Goal: Transaction & Acquisition: Purchase product/service

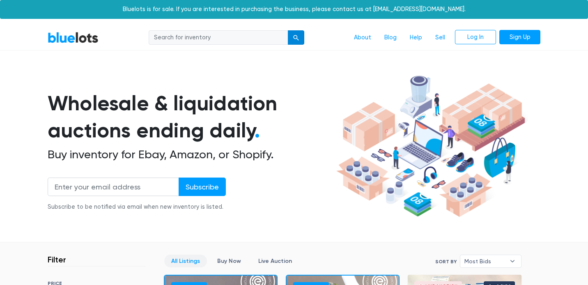
click at [300, 41] on button "submit" at bounding box center [296, 37] width 16 height 15
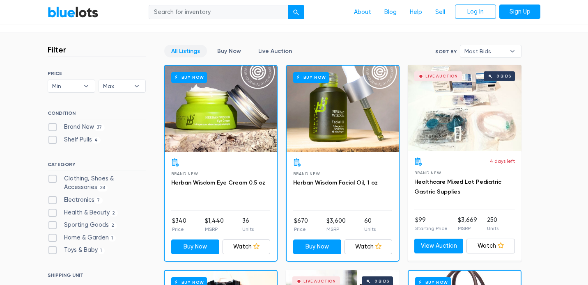
scroll to position [210, 0]
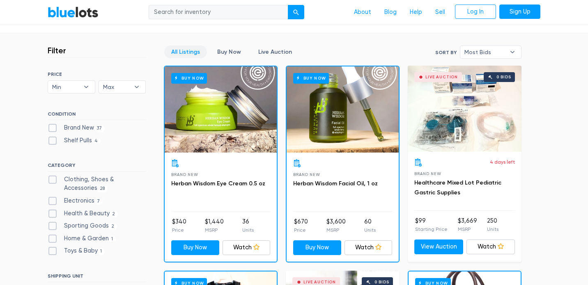
click at [67, 200] on label "Electronics 7" at bounding box center [75, 201] width 55 height 9
click at [53, 200] on input "Electronics 7" at bounding box center [50, 199] width 5 height 5
checkbox input "true"
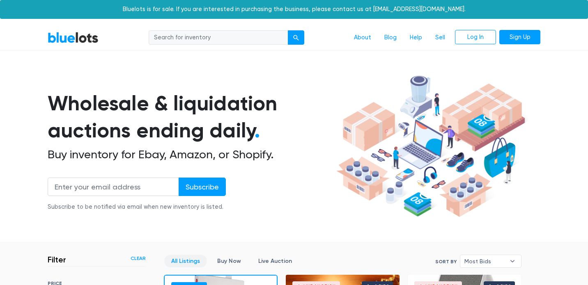
scroll to position [221, 0]
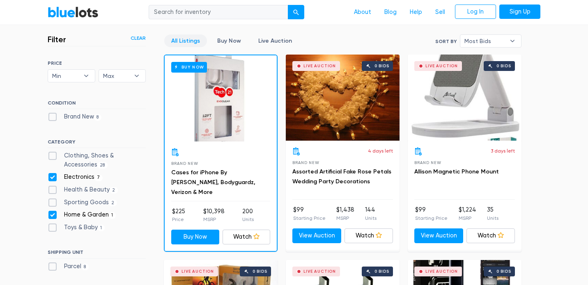
click at [55, 213] on label "Home & Garden 1" at bounding box center [82, 215] width 68 height 9
click at [53, 213] on Garden"] "Home & Garden 1" at bounding box center [50, 213] width 5 height 5
checkbox Garden"] "false"
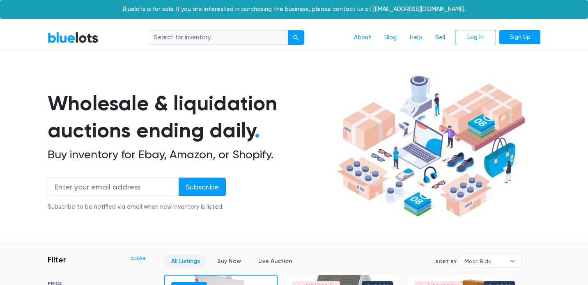
scroll to position [221, 0]
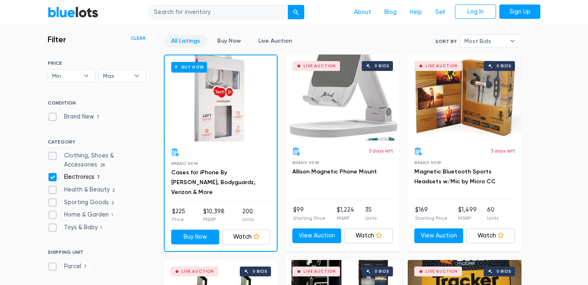
click at [53, 189] on label "Health & Beauty 2" at bounding box center [83, 190] width 70 height 9
click at [53, 189] on Beauty"] "Health & Beauty 2" at bounding box center [50, 188] width 5 height 5
checkbox Beauty"] "true"
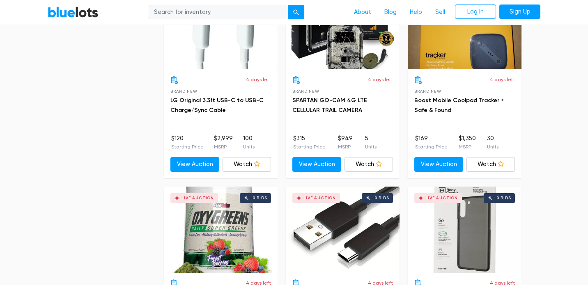
scroll to position [905, 0]
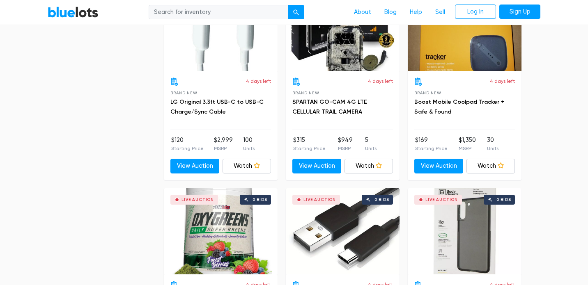
click at [477, 53] on div "Live Auction 0 bids" at bounding box center [465, 28] width 114 height 86
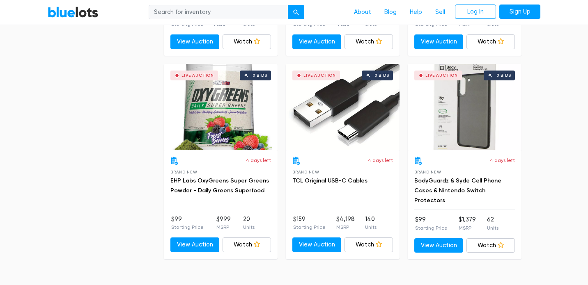
scroll to position [1016, 0]
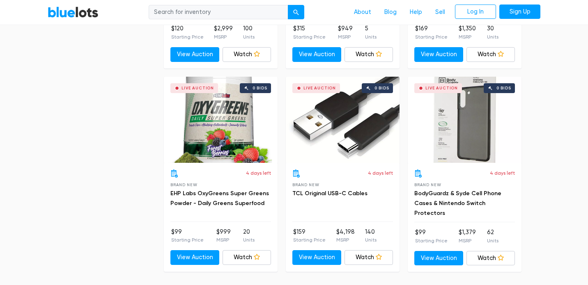
click at [463, 144] on div "Live Auction 0 bids" at bounding box center [465, 120] width 114 height 86
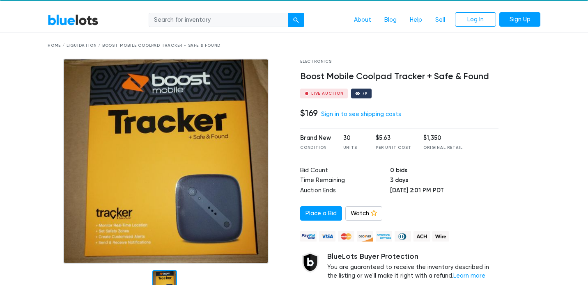
scroll to position [18, 0]
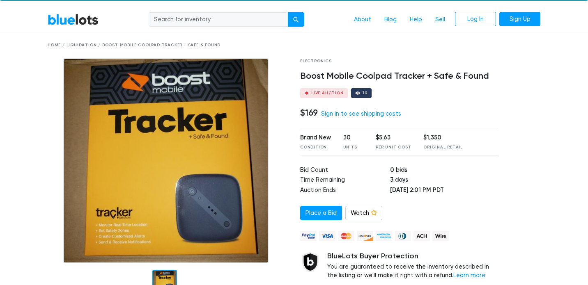
click at [333, 76] on h4 "Boost Mobile Coolpad Tracker + Safe & Found" at bounding box center [399, 76] width 198 height 11
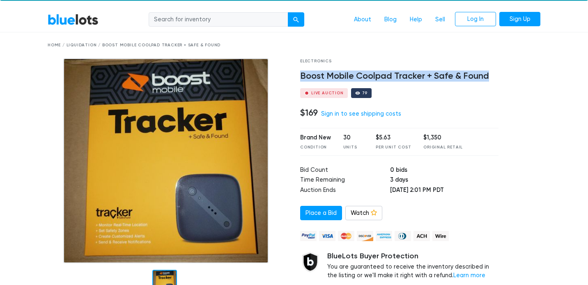
click at [333, 76] on h4 "Boost Mobile Coolpad Tracker + Safe & Found" at bounding box center [399, 76] width 198 height 11
copy div "Boost Mobile Coolpad Tracker + Safe & Found"
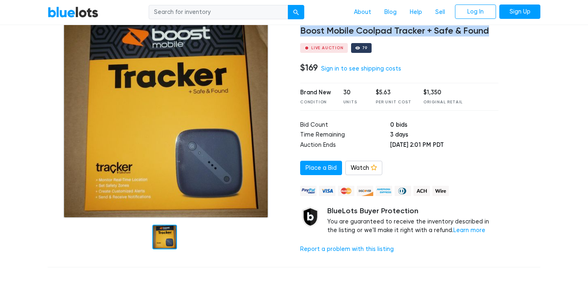
scroll to position [62, 0]
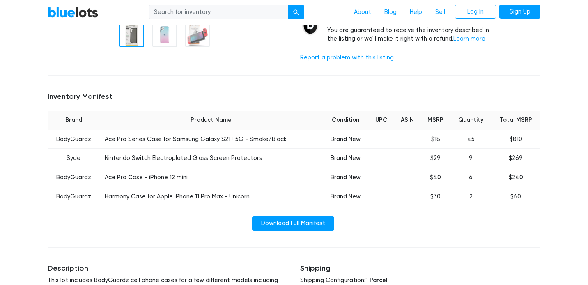
scroll to position [265, 0]
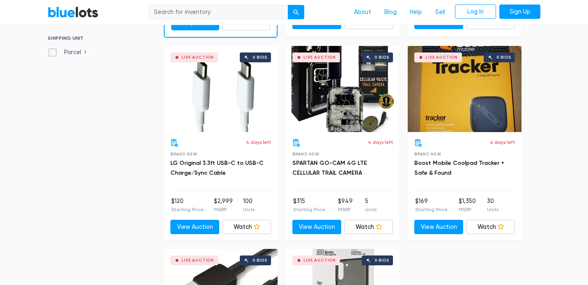
scroll to position [434, 0]
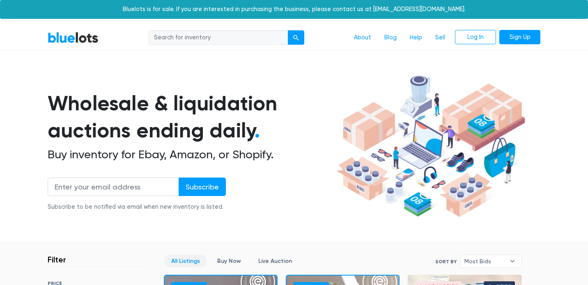
scroll to position [6, 0]
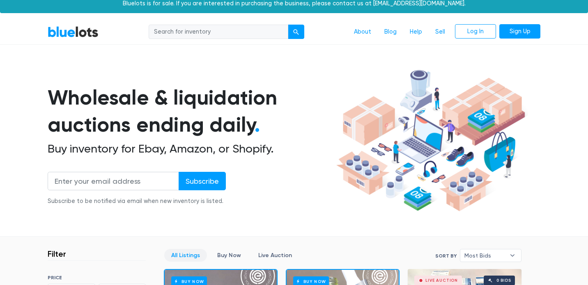
click at [216, 25] on input "search" at bounding box center [219, 32] width 140 height 15
click at [295, 36] on button "submit" at bounding box center [296, 32] width 16 height 15
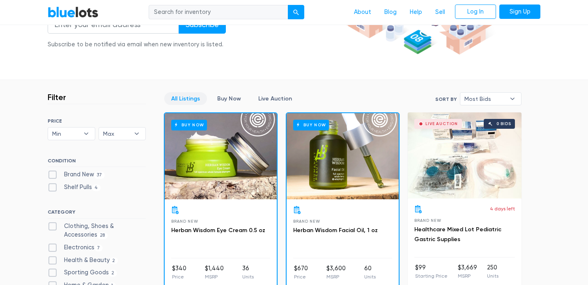
scroll to position [166, 0]
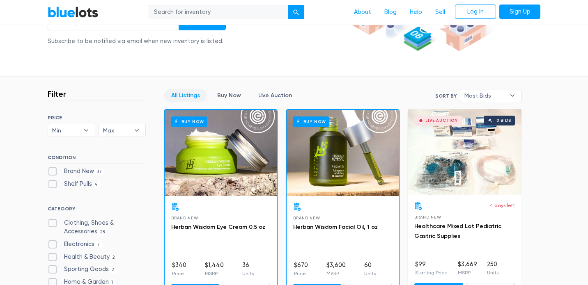
click at [51, 243] on label "Electronics 7" at bounding box center [75, 244] width 55 height 9
click at [51, 243] on input "Electronics 7" at bounding box center [50, 242] width 5 height 5
checkbox input "true"
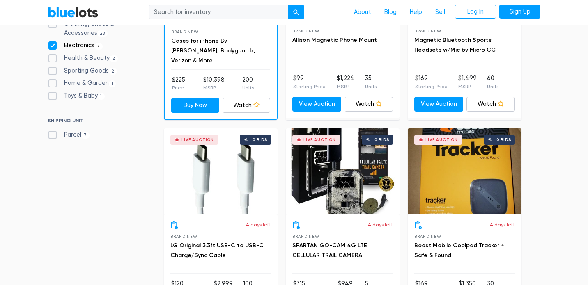
scroll to position [409, 0]
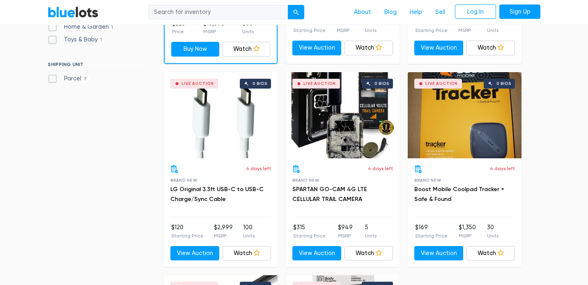
click at [328, 129] on div "Live Auction 0 bids" at bounding box center [343, 115] width 114 height 86
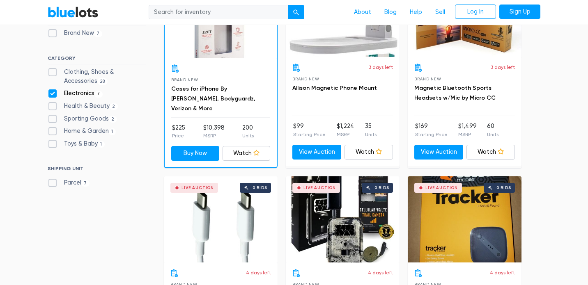
scroll to position [304, 0]
click at [53, 93] on label "Electronics 7" at bounding box center [75, 93] width 55 height 9
click at [53, 93] on input "Electronics 7" at bounding box center [50, 91] width 5 height 5
checkbox input "false"
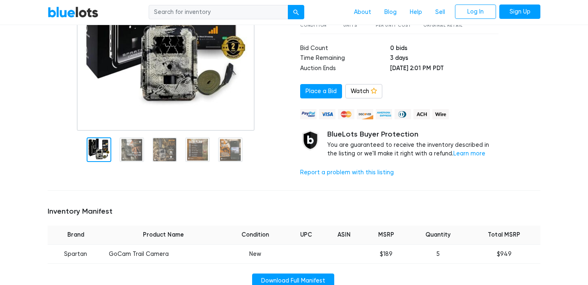
scroll to position [147, 0]
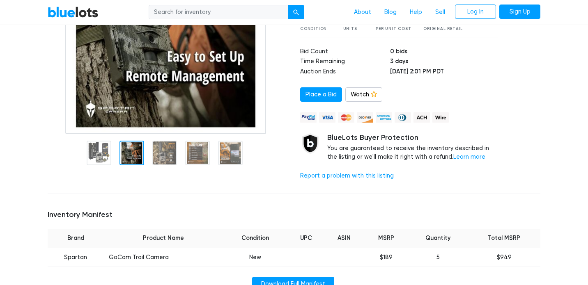
click at [128, 151] on div at bounding box center [132, 153] width 25 height 25
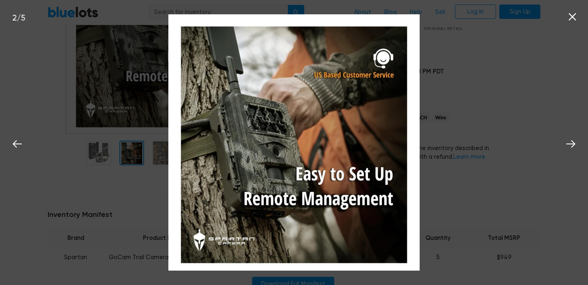
click at [574, 21] on icon at bounding box center [572, 17] width 12 height 12
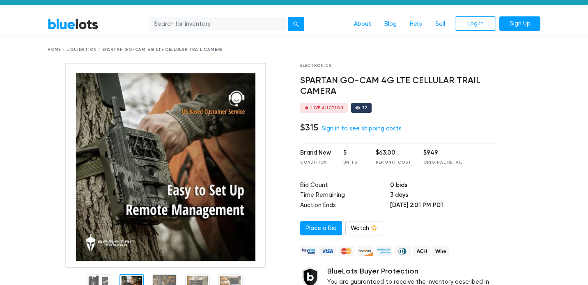
scroll to position [14, 0]
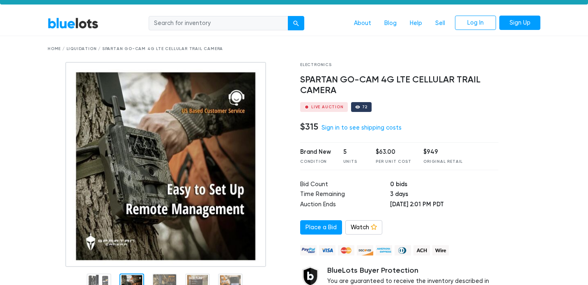
click at [356, 105] on div at bounding box center [357, 107] width 5 height 5
click at [481, 26] on link "Log In" at bounding box center [475, 23] width 41 height 15
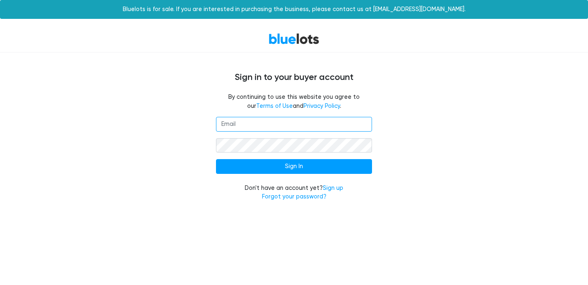
type input "[EMAIL_ADDRESS][DOMAIN_NAME]"
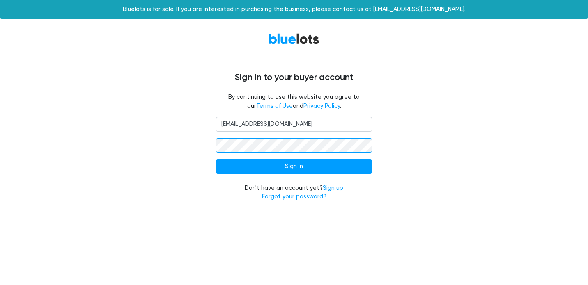
click at [294, 166] on input "Sign In" at bounding box center [294, 166] width 156 height 15
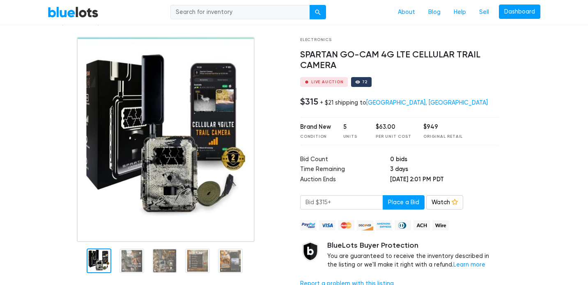
scroll to position [42, 0]
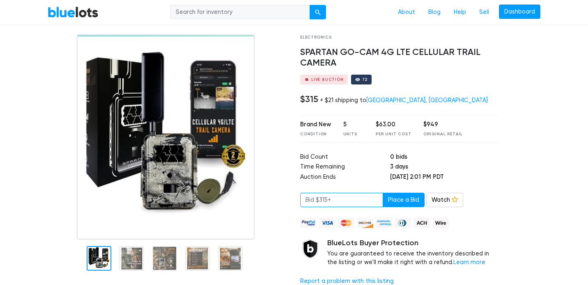
click at [336, 196] on input "number" at bounding box center [341, 200] width 83 height 15
drag, startPoint x: 299, startPoint y: 96, endPoint x: 334, endPoint y: 95, distance: 34.5
click at [334, 95] on div "Electronics SPARTAN GO-CAM 4G LTE CELLULAR TRAIL CAMERA Live Auction 72 $315 + …" at bounding box center [399, 164] width 211 height 258
copy div "$315 + $21"
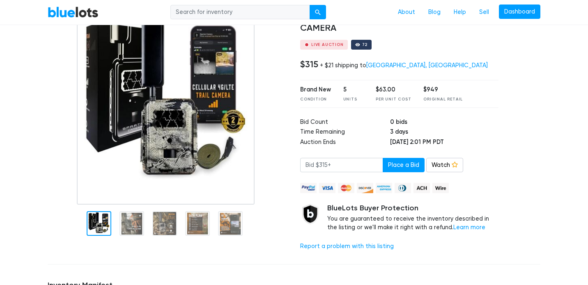
scroll to position [129, 0]
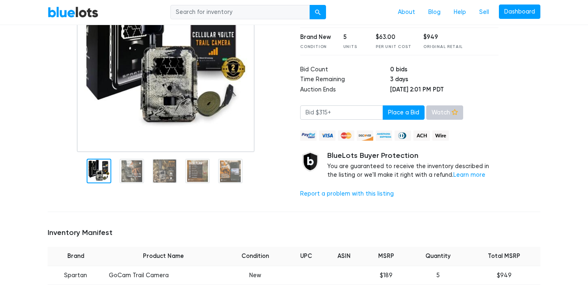
click at [454, 112] on icon at bounding box center [455, 112] width 6 height 6
click at [449, 110] on link "Watch" at bounding box center [444, 113] width 37 height 15
click at [433, 110] on link "Watch" at bounding box center [444, 113] width 37 height 15
click at [320, 106] on input "number" at bounding box center [341, 113] width 83 height 15
click at [340, 110] on input "number" at bounding box center [341, 113] width 83 height 15
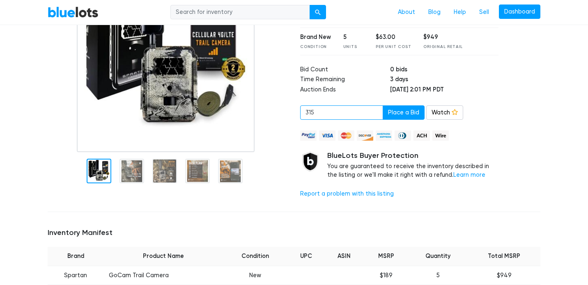
type input "315"
click at [481, 111] on div "315 Place a Bid Watch Watching" at bounding box center [399, 113] width 198 height 15
click at [454, 108] on link "Watching" at bounding box center [448, 113] width 45 height 15
click at [455, 111] on icon at bounding box center [455, 112] width 6 height 6
click at [437, 111] on link "Watching" at bounding box center [448, 113] width 45 height 15
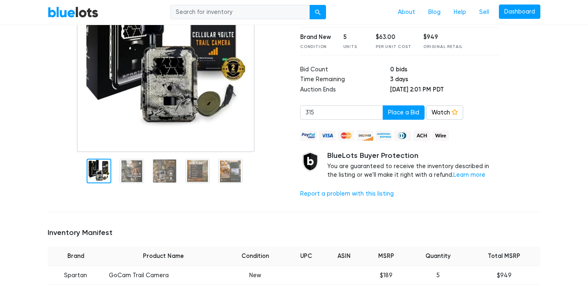
click at [440, 97] on div "Electronics SPARTAN GO-CAM 4G LTE CELLULAR TRAIL CAMERA Live Auction 72 $315 + …" at bounding box center [399, 76] width 211 height 258
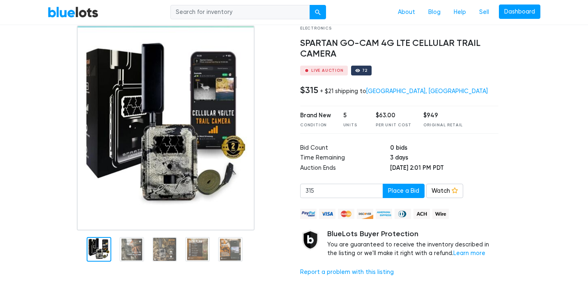
scroll to position [1, 0]
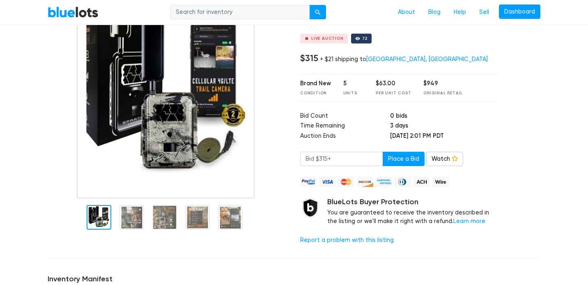
scroll to position [86, 0]
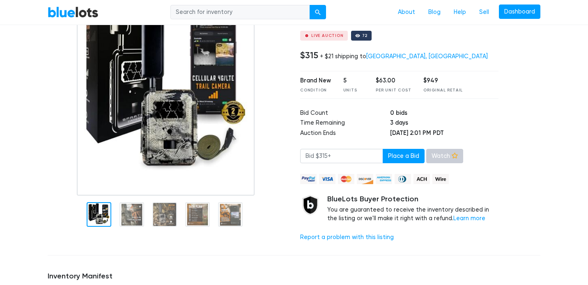
click at [444, 151] on link "Watch" at bounding box center [444, 156] width 37 height 15
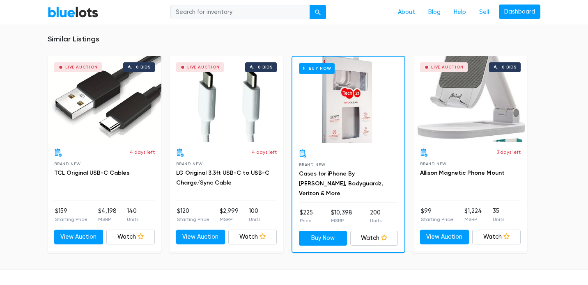
scroll to position [621, 0]
click at [475, 85] on div "Live Auction 0 bids" at bounding box center [471, 99] width 114 height 86
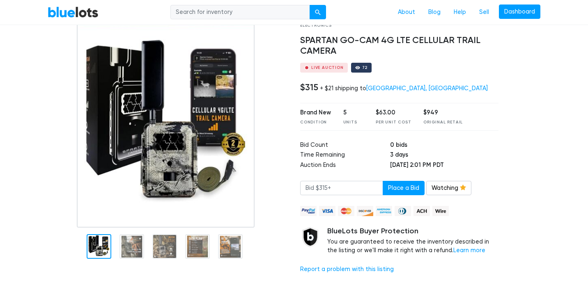
scroll to position [57, 0]
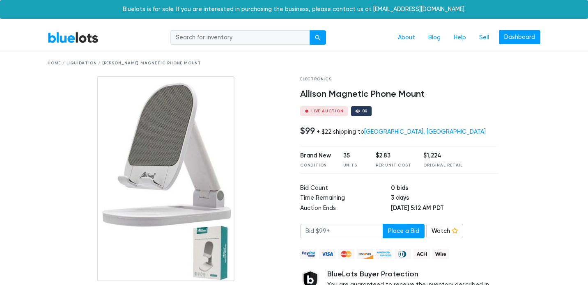
click at [338, 92] on h4 "Allison Magnetic Phone Mount" at bounding box center [399, 94] width 198 height 11
copy div "Allison Magnetic Phone Mount"
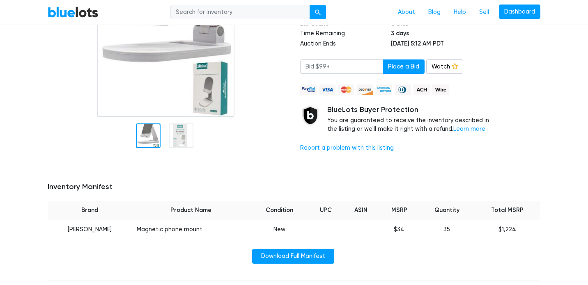
scroll to position [180, 0]
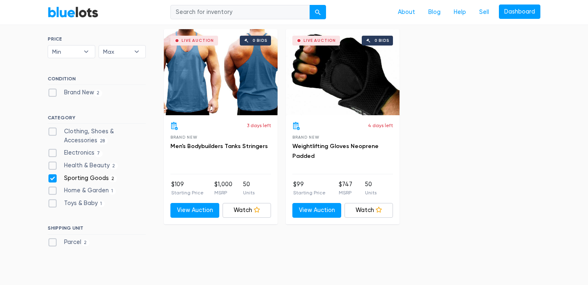
scroll to position [246, 0]
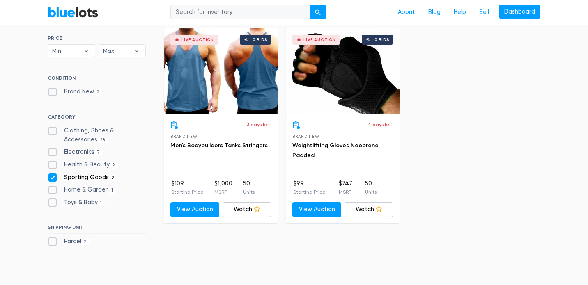
click at [53, 177] on label "Sporting Goods 2" at bounding box center [82, 177] width 69 height 9
click at [53, 177] on Goods"] "Sporting Goods 2" at bounding box center [50, 175] width 5 height 5
checkbox Goods"] "false"
click at [55, 190] on label "Home & Garden 1" at bounding box center [82, 190] width 68 height 9
click at [53, 190] on Garden"] "Home & Garden 1" at bounding box center [50, 188] width 5 height 5
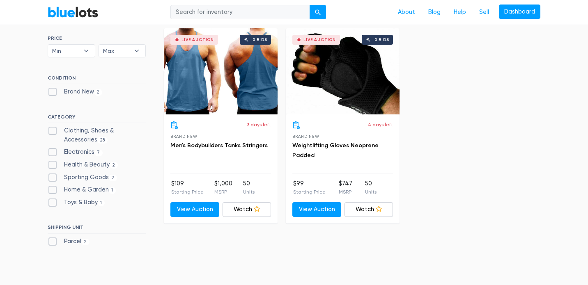
checkbox Garden"] "true"
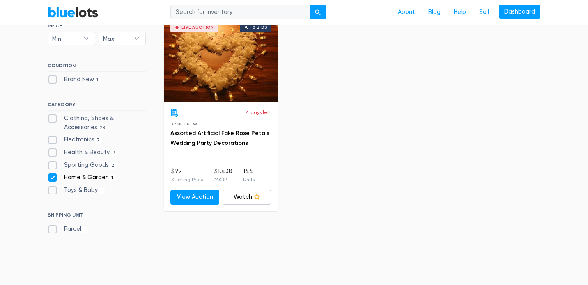
scroll to position [260, 0]
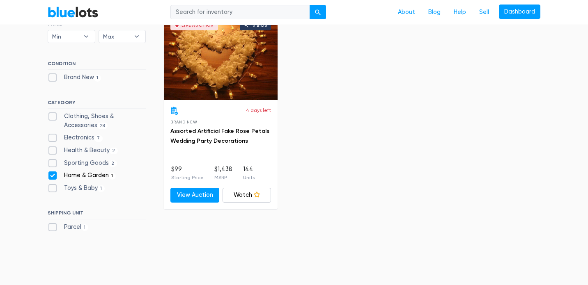
click at [52, 173] on label "Home & Garden 1" at bounding box center [82, 175] width 68 height 9
click at [52, 173] on Garden"] "Home & Garden 1" at bounding box center [50, 173] width 5 height 5
checkbox Garden"] "false"
click at [87, 137] on label "Electronics 7" at bounding box center [75, 138] width 55 height 9
click at [53, 137] on input "Electronics 7" at bounding box center [50, 136] width 5 height 5
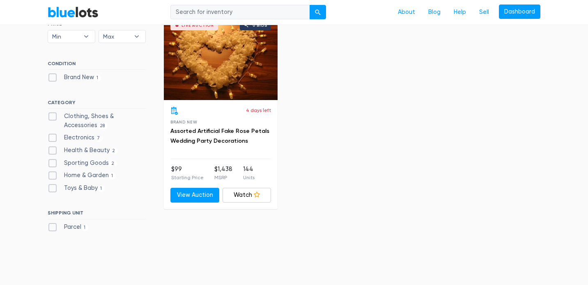
checkbox input "true"
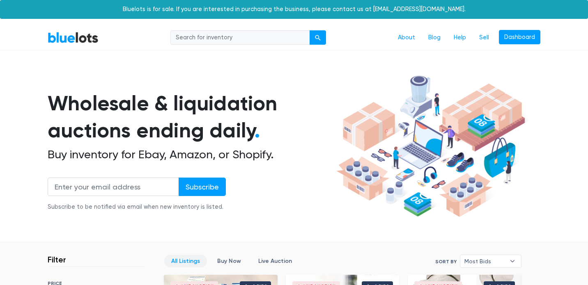
scroll to position [221, 0]
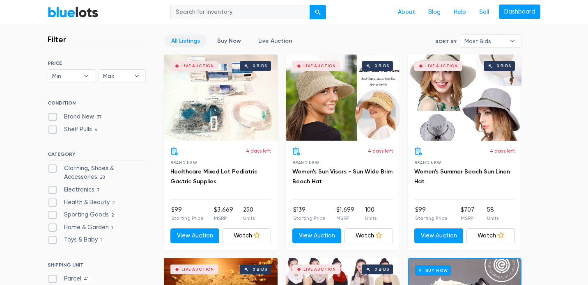
click at [55, 164] on label "Clothing, Shoes & Accessories 28" at bounding box center [97, 173] width 98 height 18
click at [53, 164] on Accessories"] "Clothing, Shoes & Accessories 28" at bounding box center [50, 166] width 5 height 5
checkbox Accessories"] "true"
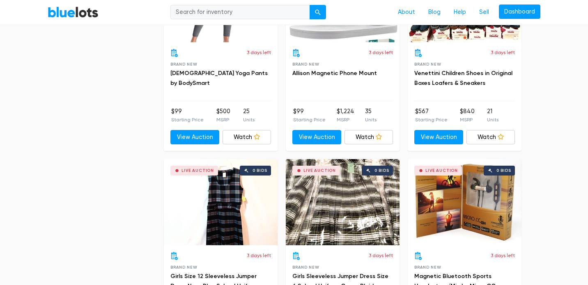
scroll to position [1139, 0]
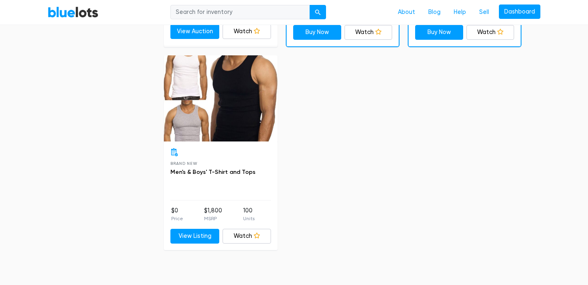
scroll to position [2465, 0]
